Goal: Find specific page/section: Locate a particular part of the current website

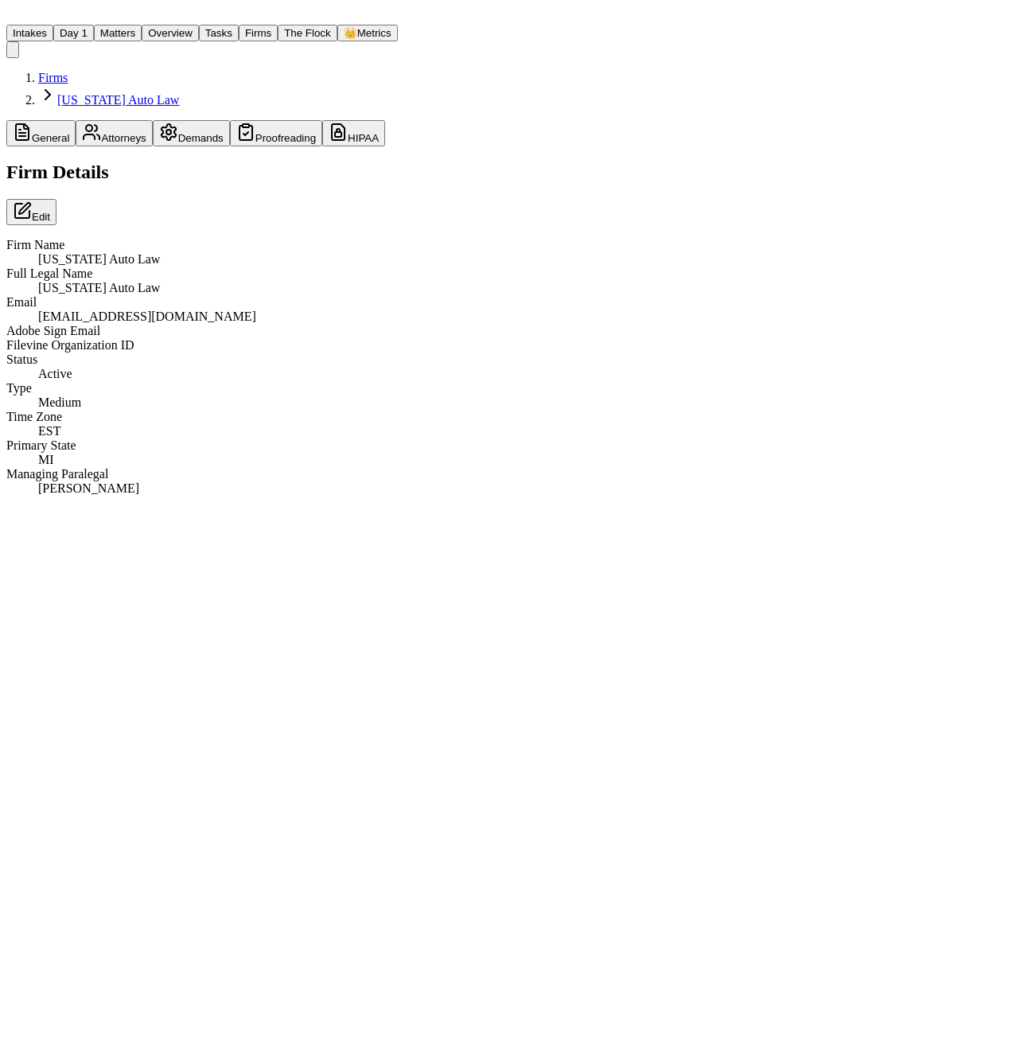
click at [70, 41] on nav "Intakes Day 1 Matters Overview Tasks Firms The Flock 👑 Metrics AT" at bounding box center [202, 32] width 392 height 52
click at [53, 35] on button "Intakes" at bounding box center [29, 33] width 47 height 17
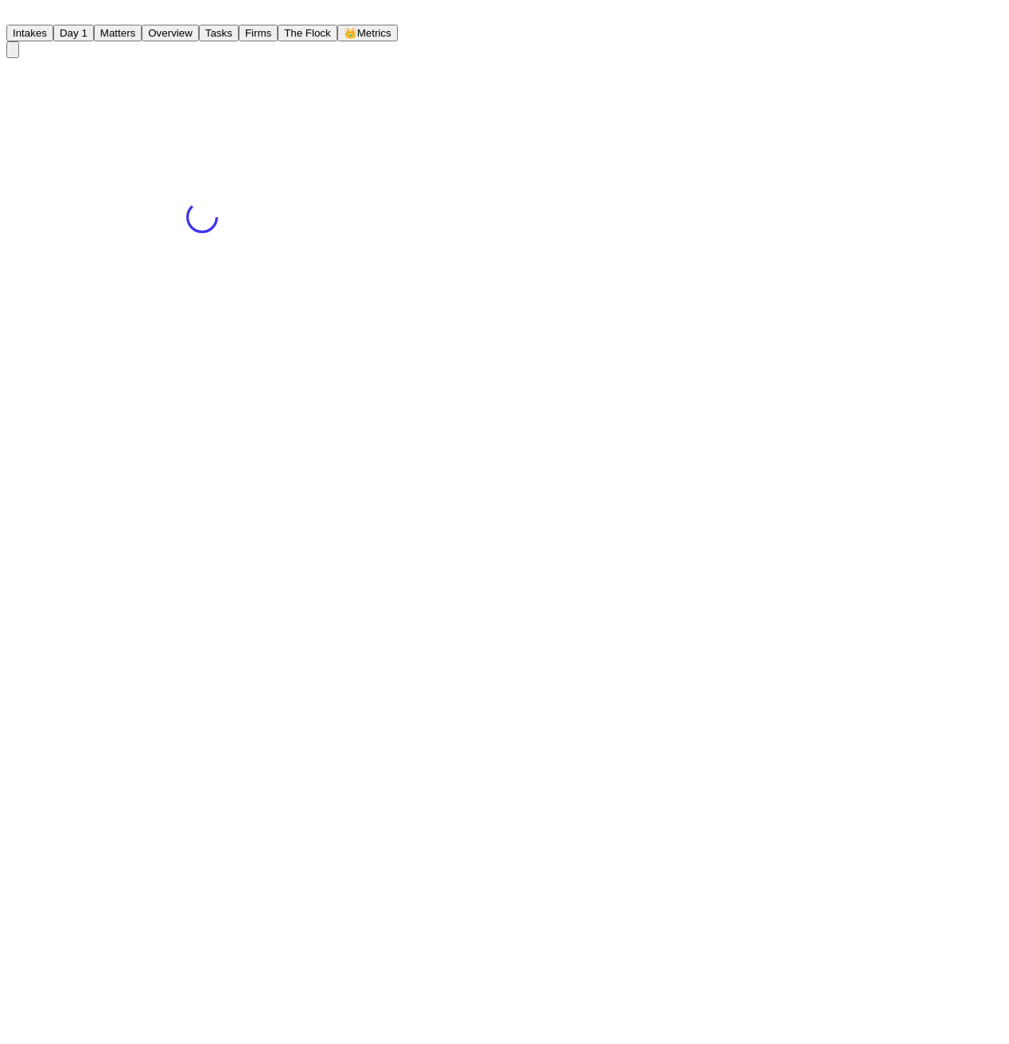
click at [142, 37] on button "Matters" at bounding box center [118, 33] width 48 height 17
click at [142, 25] on button "Matters" at bounding box center [118, 33] width 48 height 17
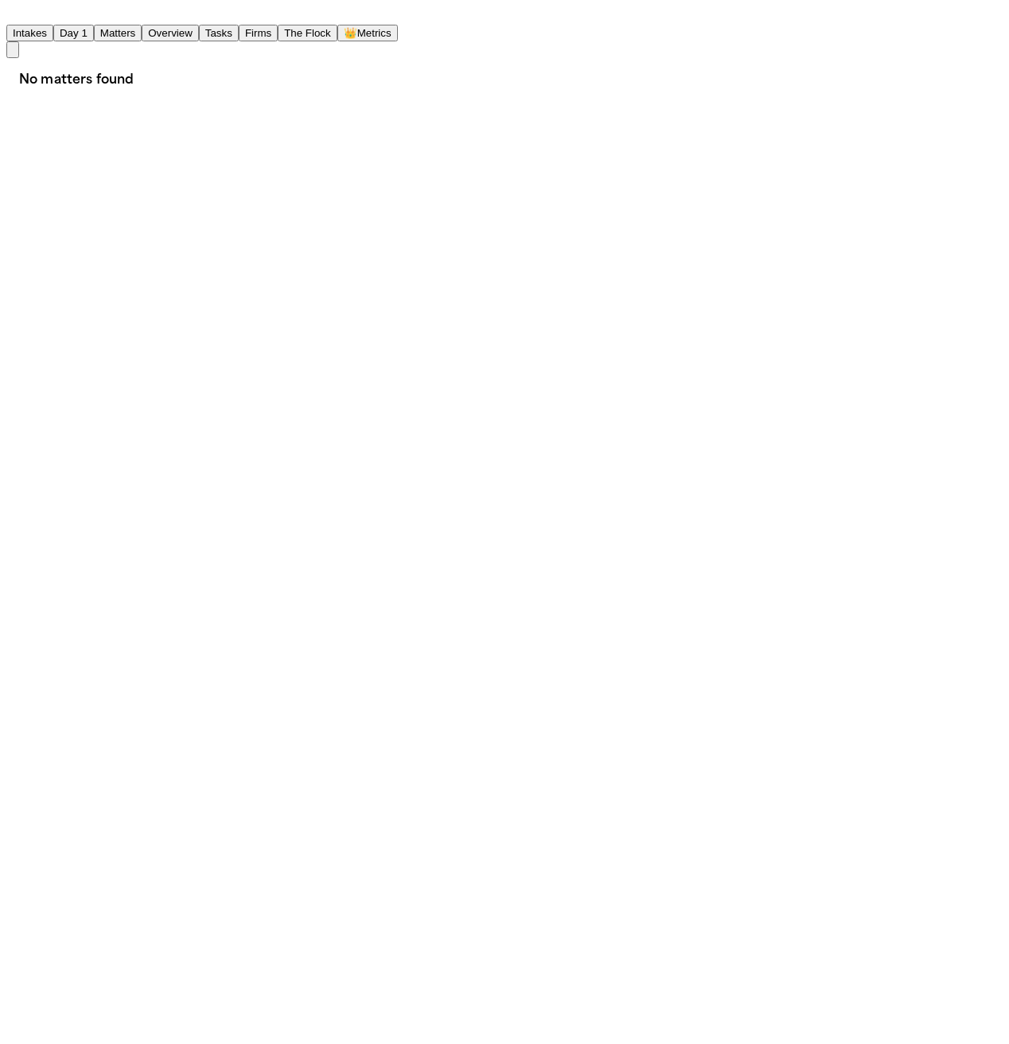
click at [248, 100] on main "No matters found" at bounding box center [202, 80] width 392 height 45
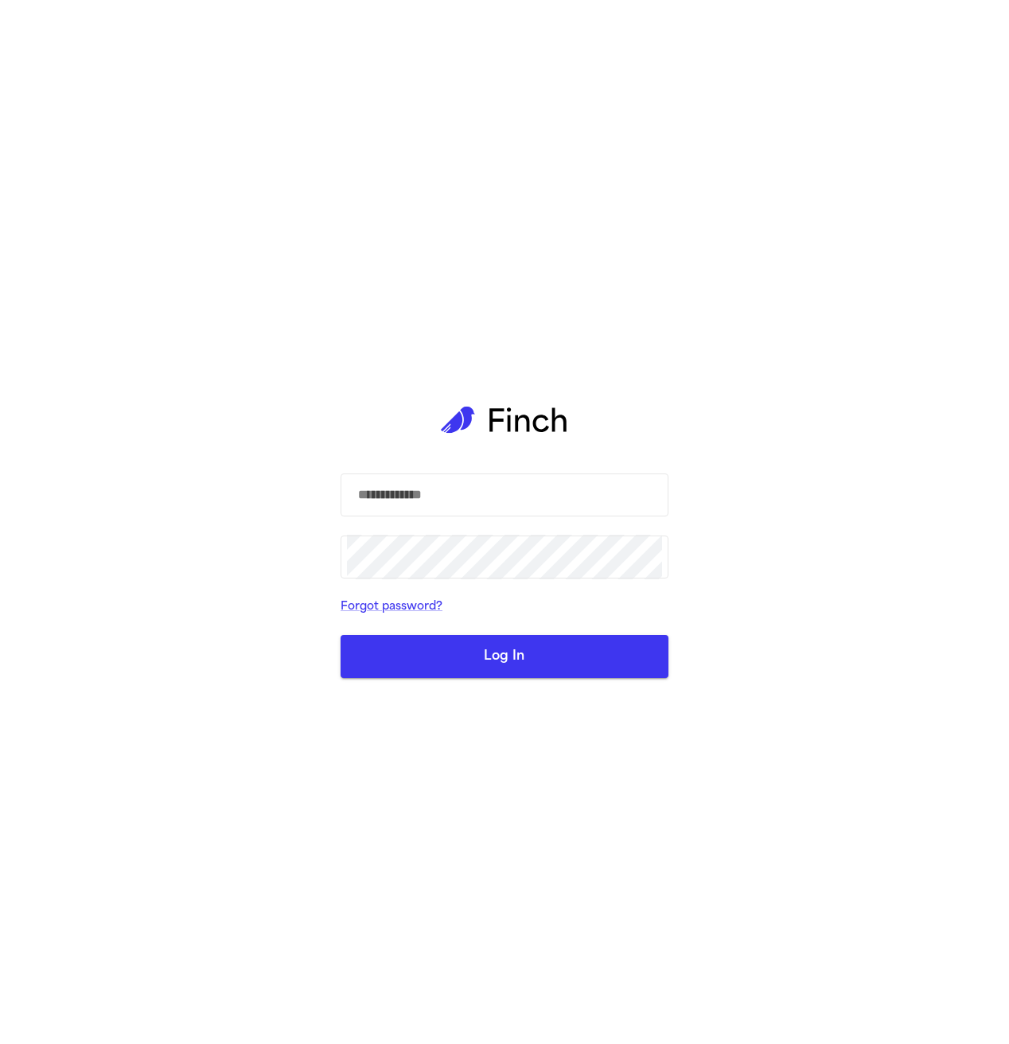
click at [723, 289] on div "​ ​ Forgot password? Log In" at bounding box center [504, 522] width 1009 height 1044
click at [470, 486] on input "text" at bounding box center [504, 495] width 315 height 45
type input "**********"
click at [513, 638] on button "Log In" at bounding box center [505, 656] width 328 height 43
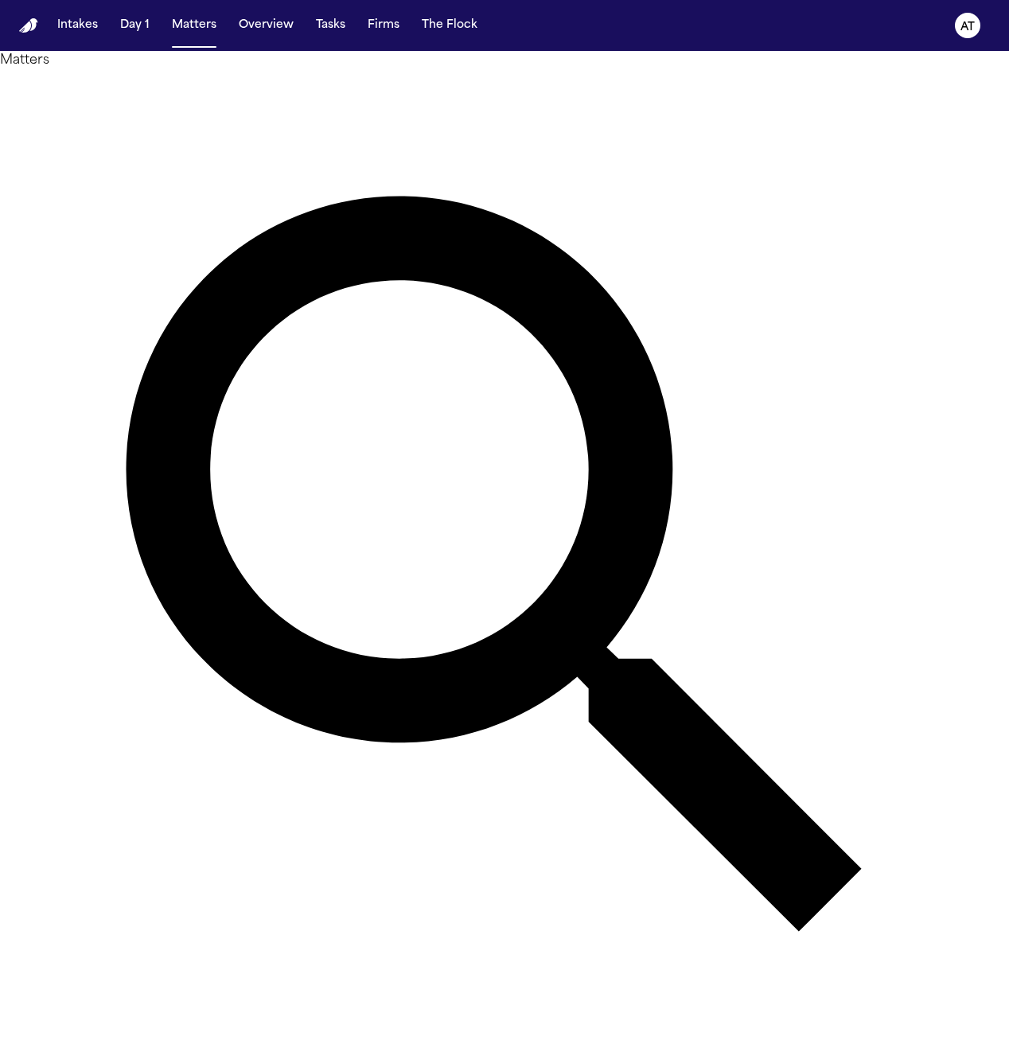
type input "******"
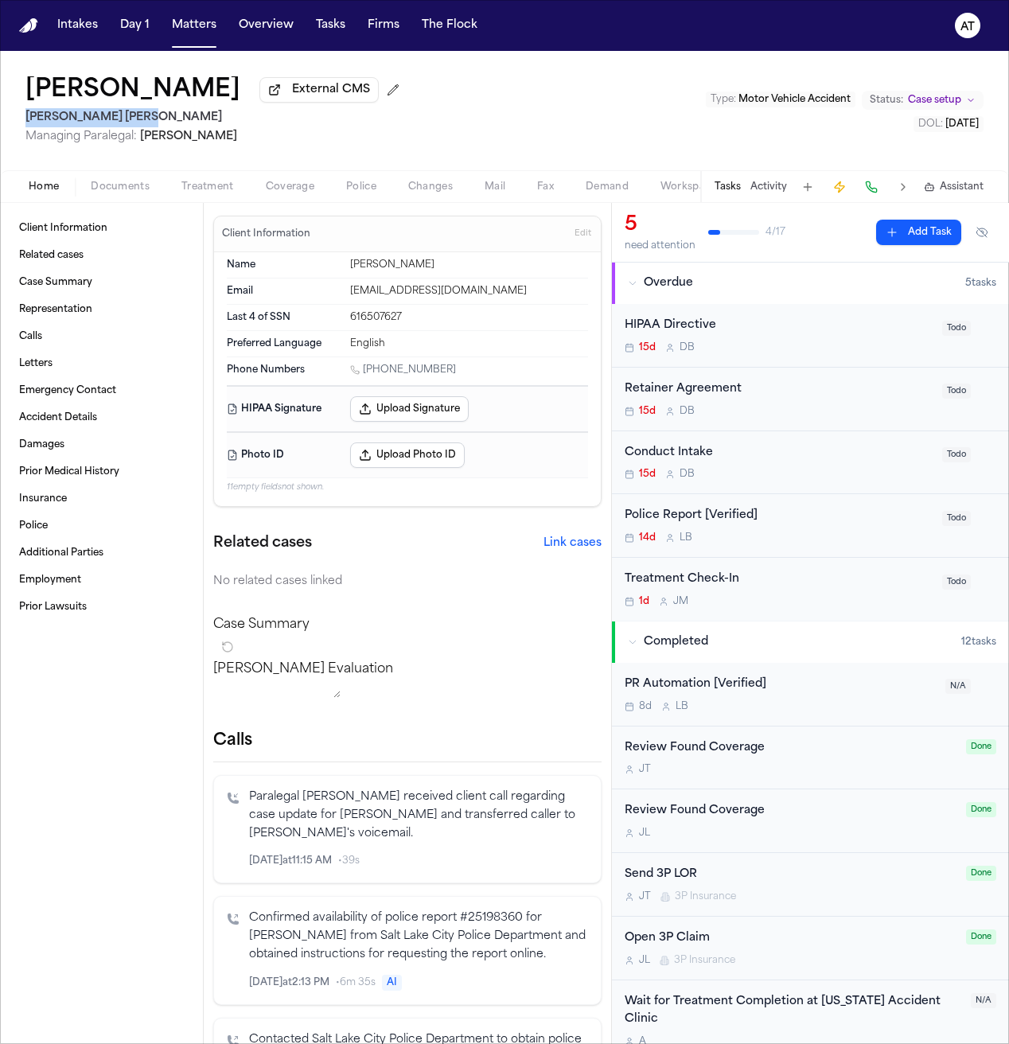
drag, startPoint x: 156, startPoint y: 120, endPoint x: 26, endPoint y: 125, distance: 129.8
click at [26, 125] on h2 "[PERSON_NAME] [PERSON_NAME]" at bounding box center [215, 117] width 380 height 19
copy h2 "[PERSON_NAME] [PERSON_NAME]"
click at [356, 139] on div "[PERSON_NAME] External CMS [PERSON_NAME] [PERSON_NAME] Managing Paralegal: [PER…" at bounding box center [504, 110] width 1009 height 119
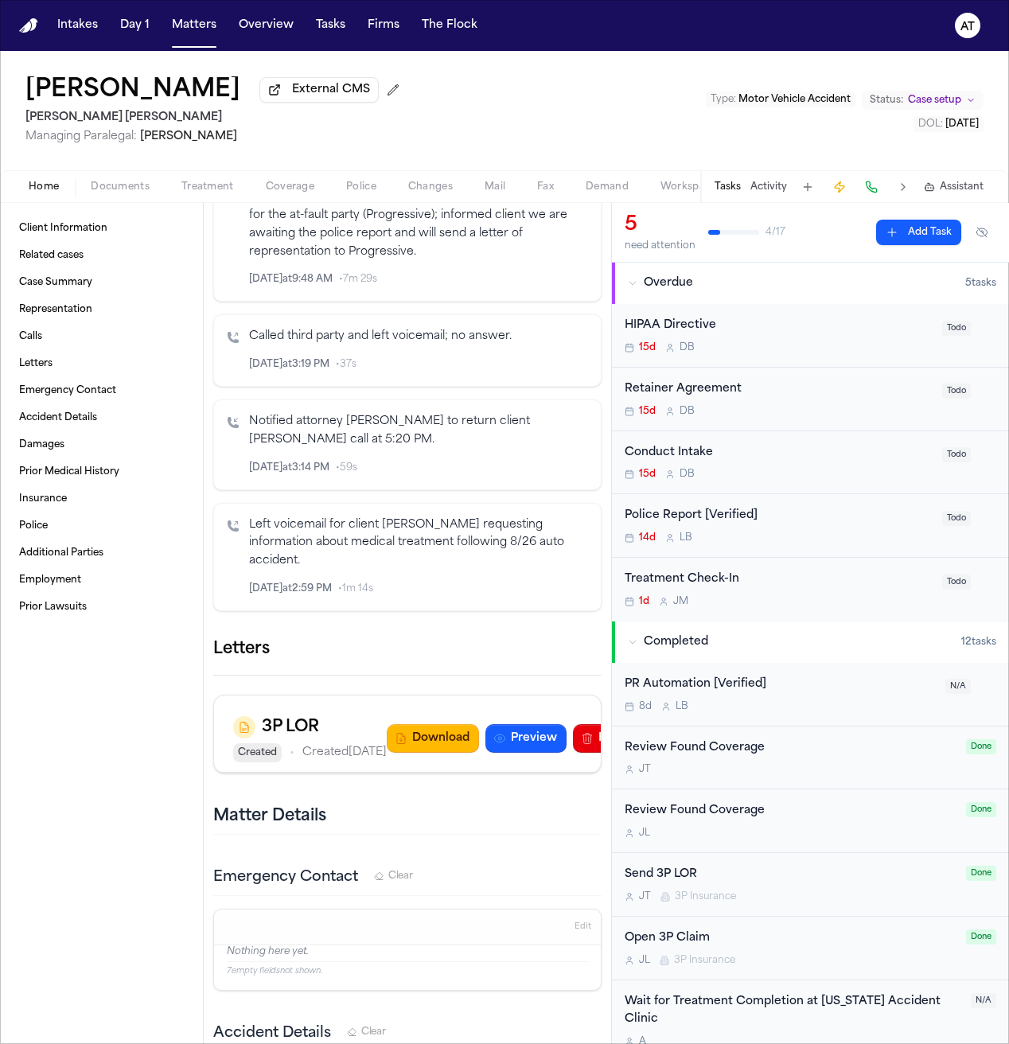
scroll to position [1408, 0]
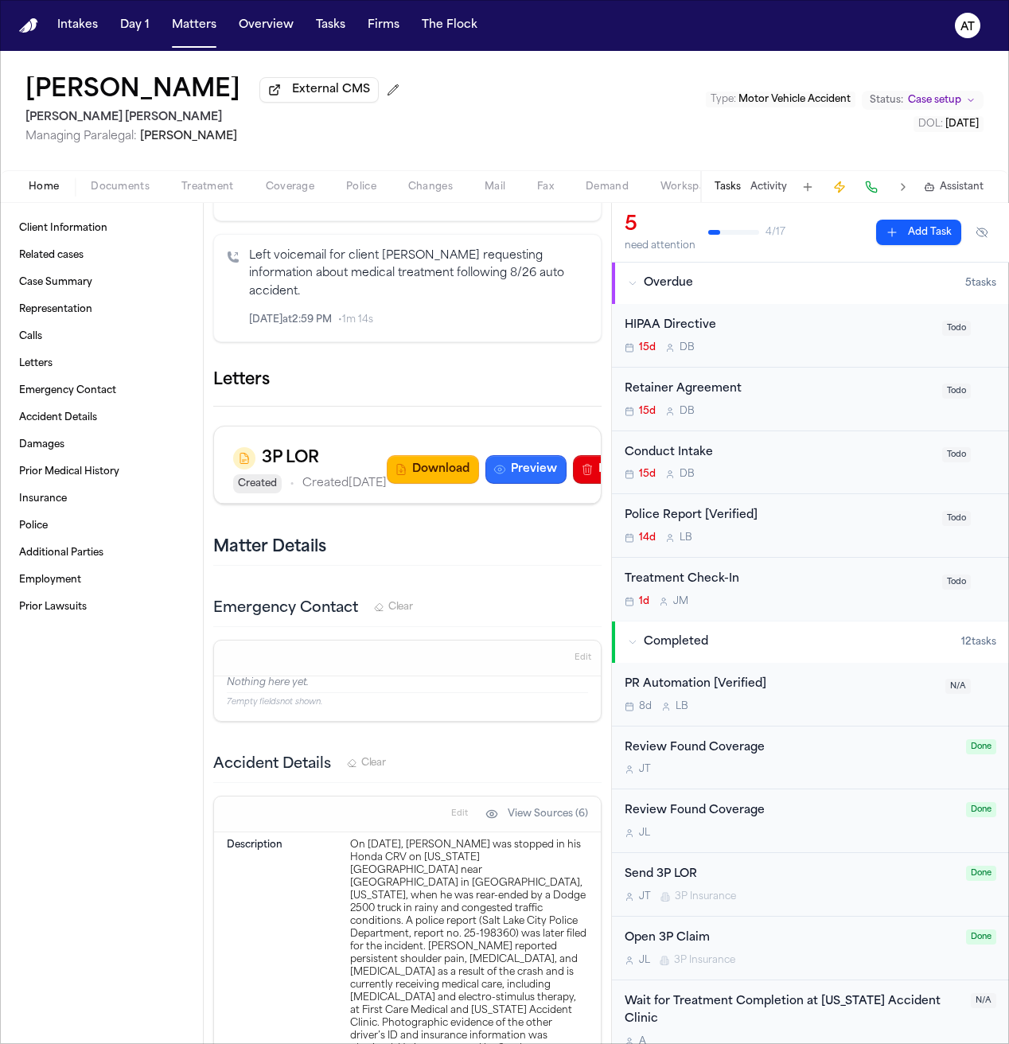
click at [486, 484] on button "Preview" at bounding box center [526, 469] width 81 height 29
click at [161, 142] on span "[PERSON_NAME]" at bounding box center [188, 137] width 97 height 12
copy span "[PERSON_NAME]"
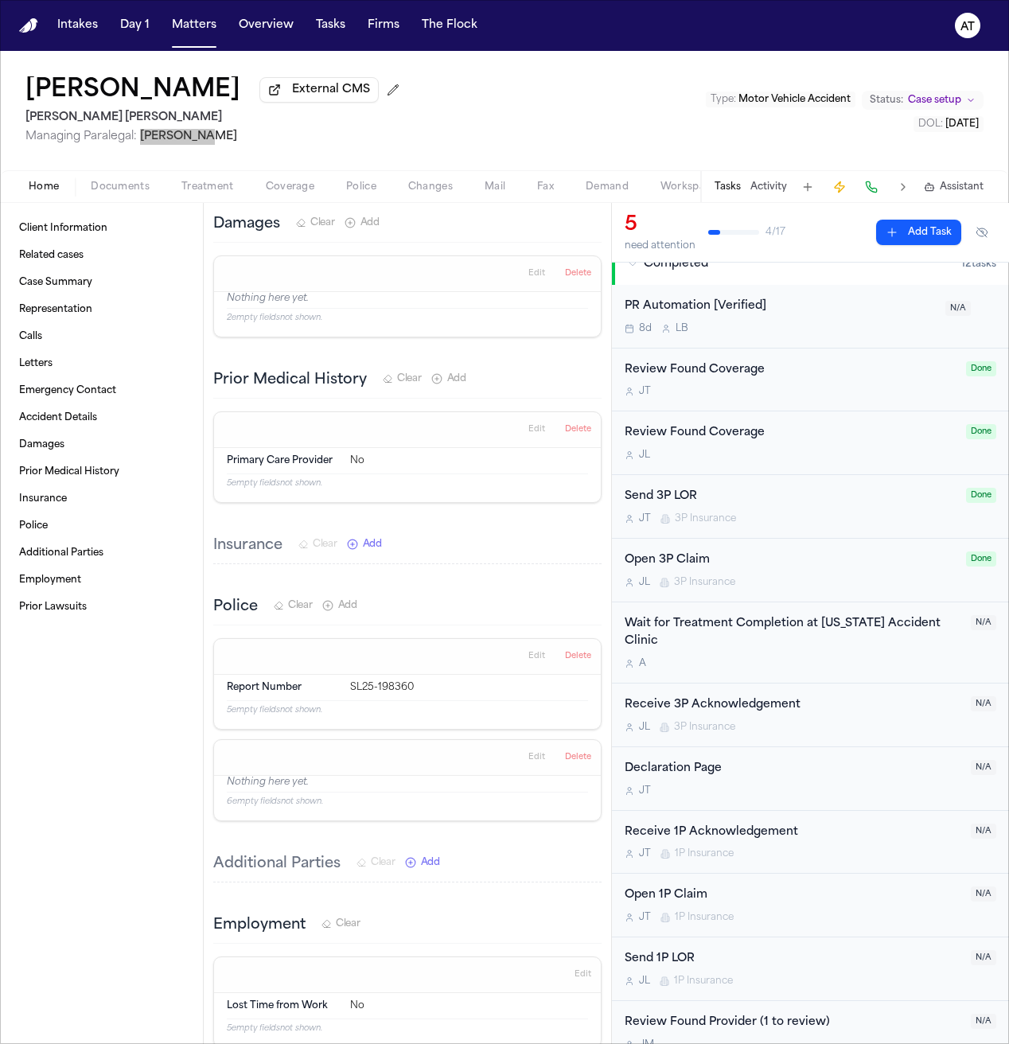
scroll to position [914, 0]
